Goal: Information Seeking & Learning: Learn about a topic

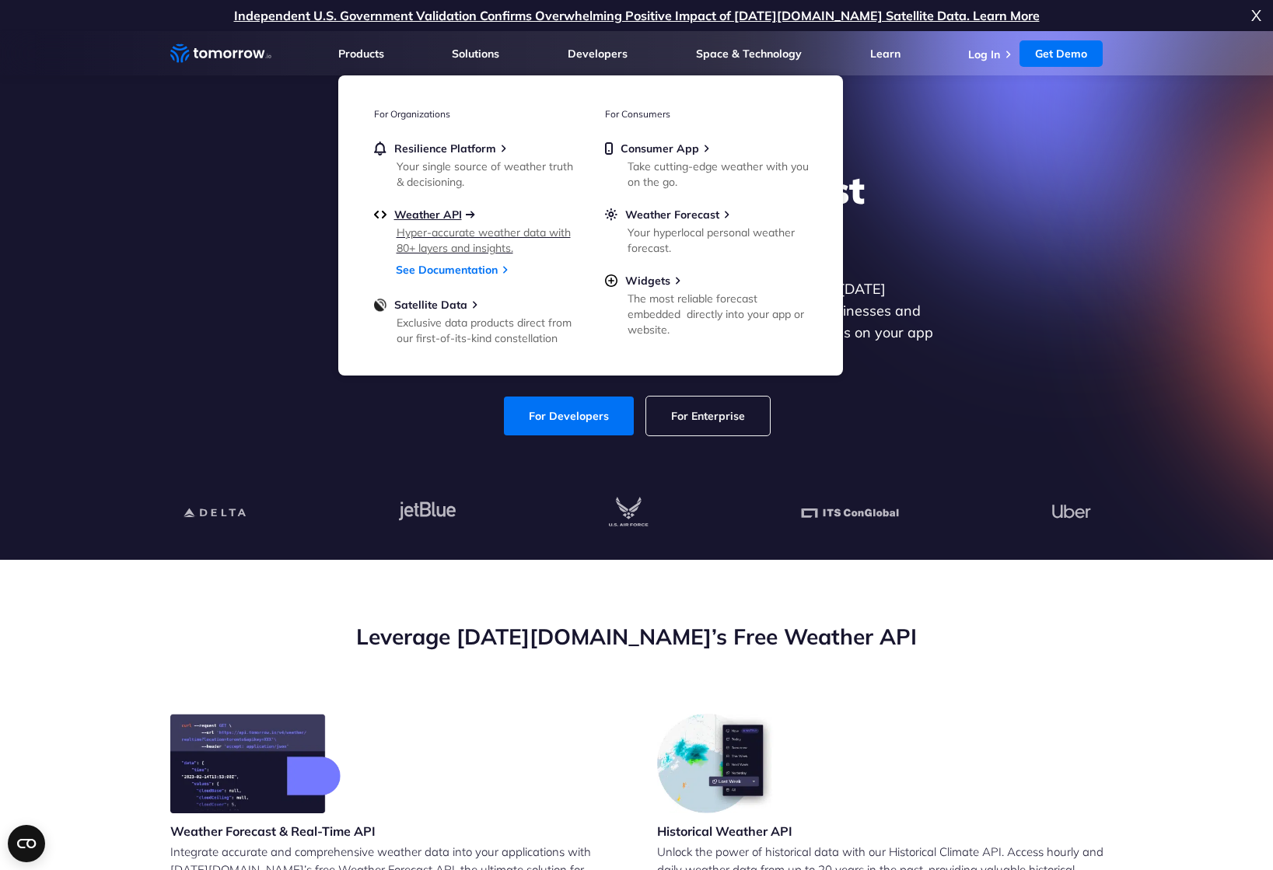
click at [429, 213] on span "Weather API" at bounding box center [428, 215] width 68 height 14
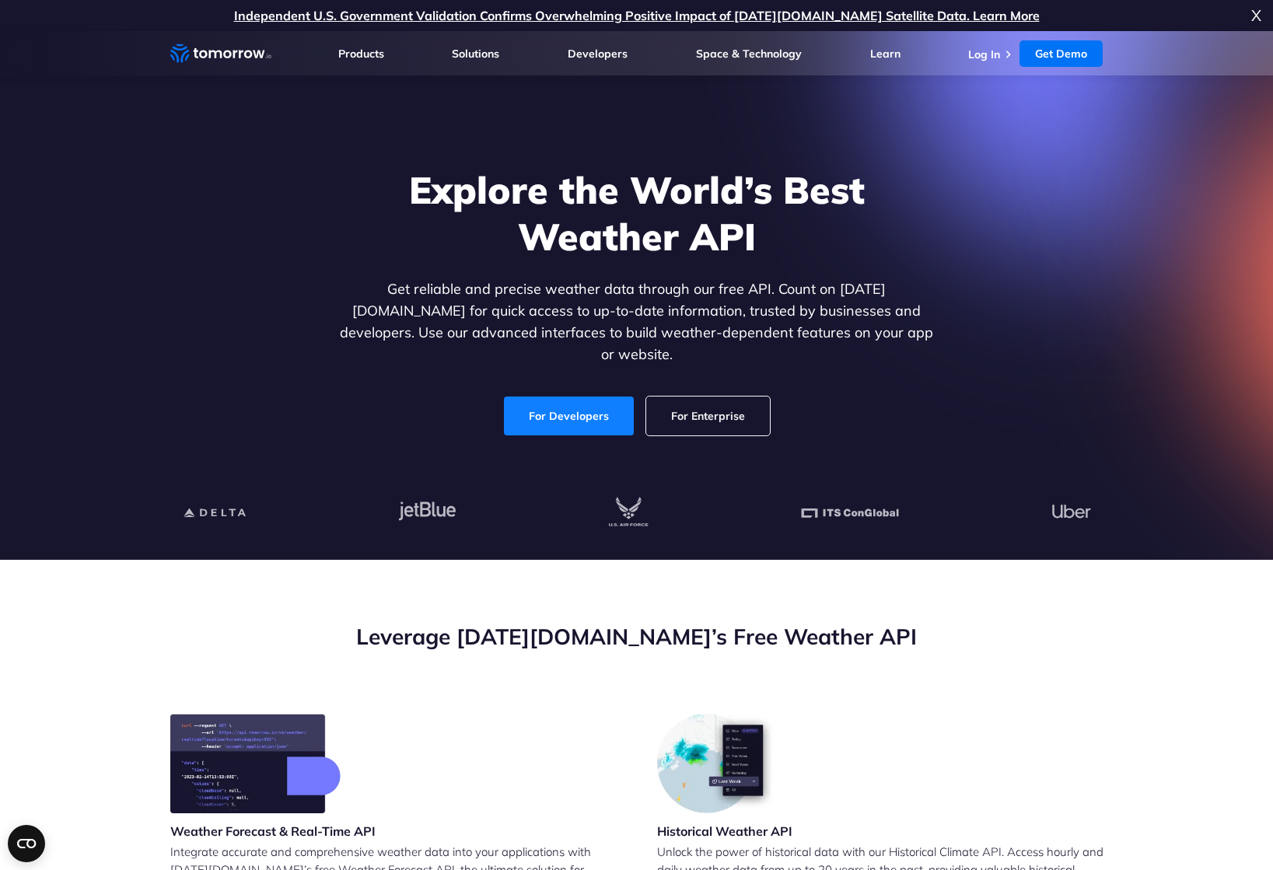
click at [571, 398] on link "For Developers" at bounding box center [569, 416] width 130 height 39
